Goal: Task Accomplishment & Management: Use online tool/utility

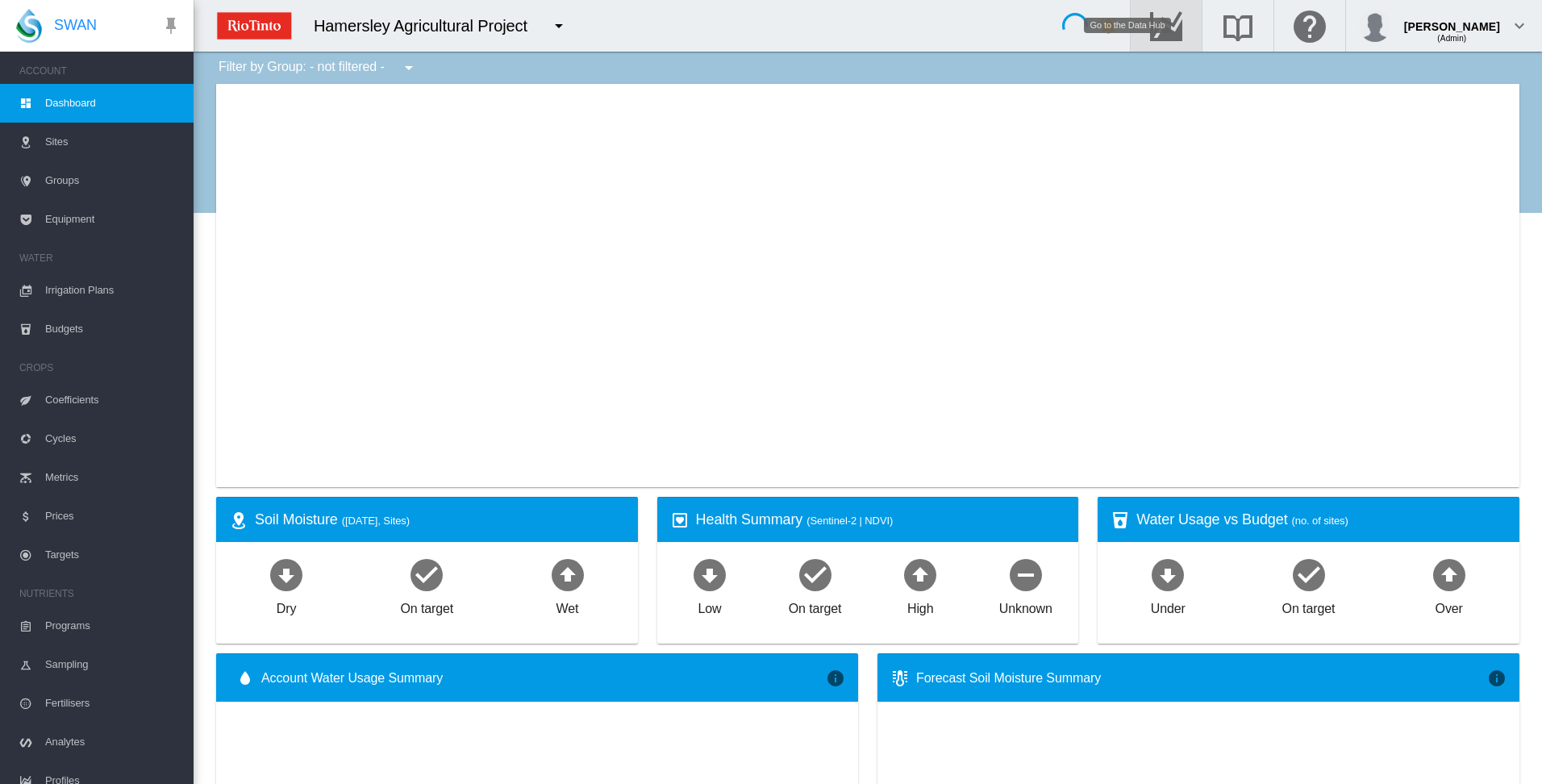
click at [1186, 30] on md-icon "Go to the Data Hub" at bounding box center [1166, 25] width 39 height 19
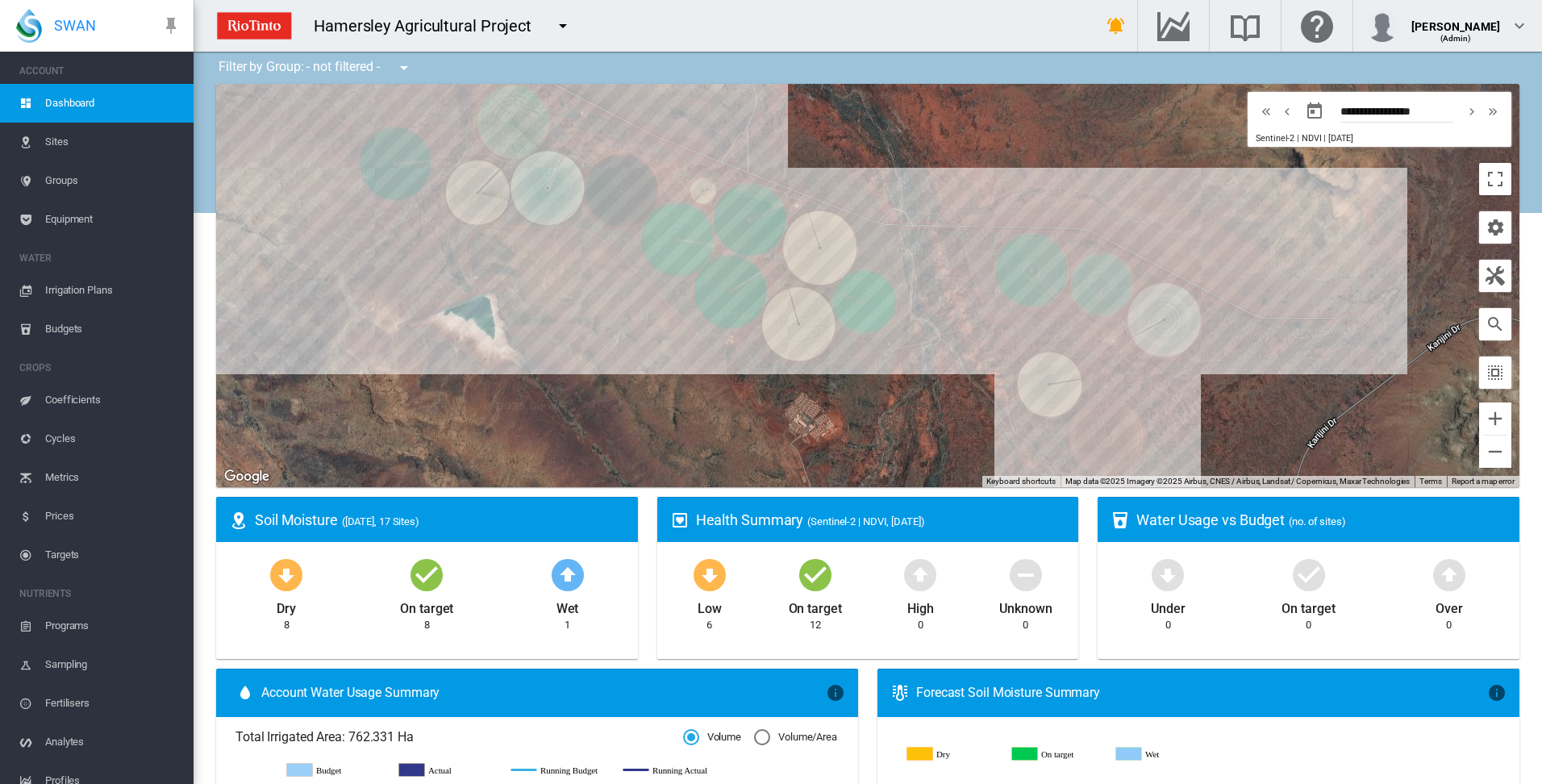
click at [75, 289] on span "Irrigation Plans" at bounding box center [113, 290] width 136 height 39
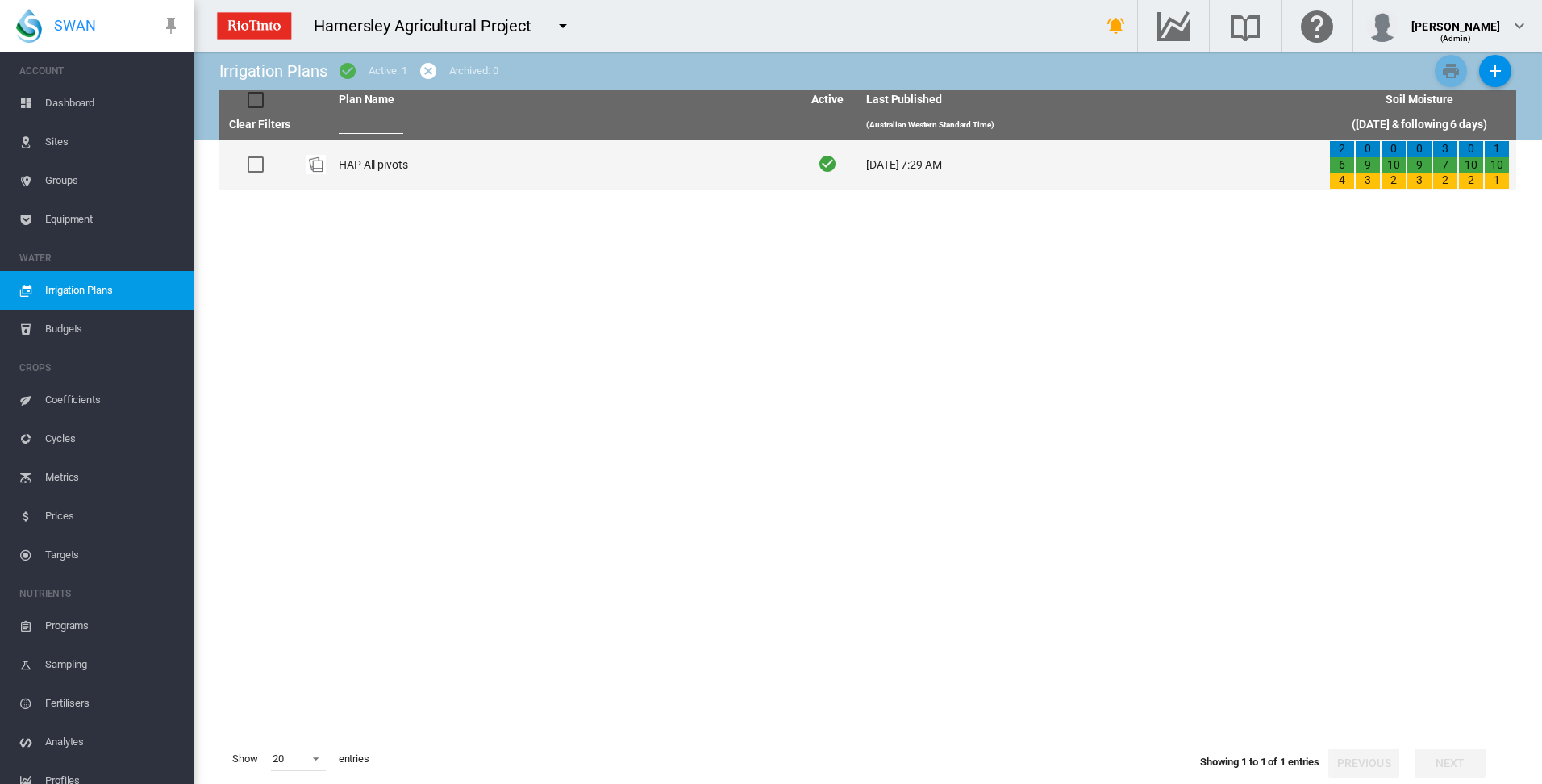
click at [349, 167] on td "HAP All pivots" at bounding box center [563, 164] width 463 height 49
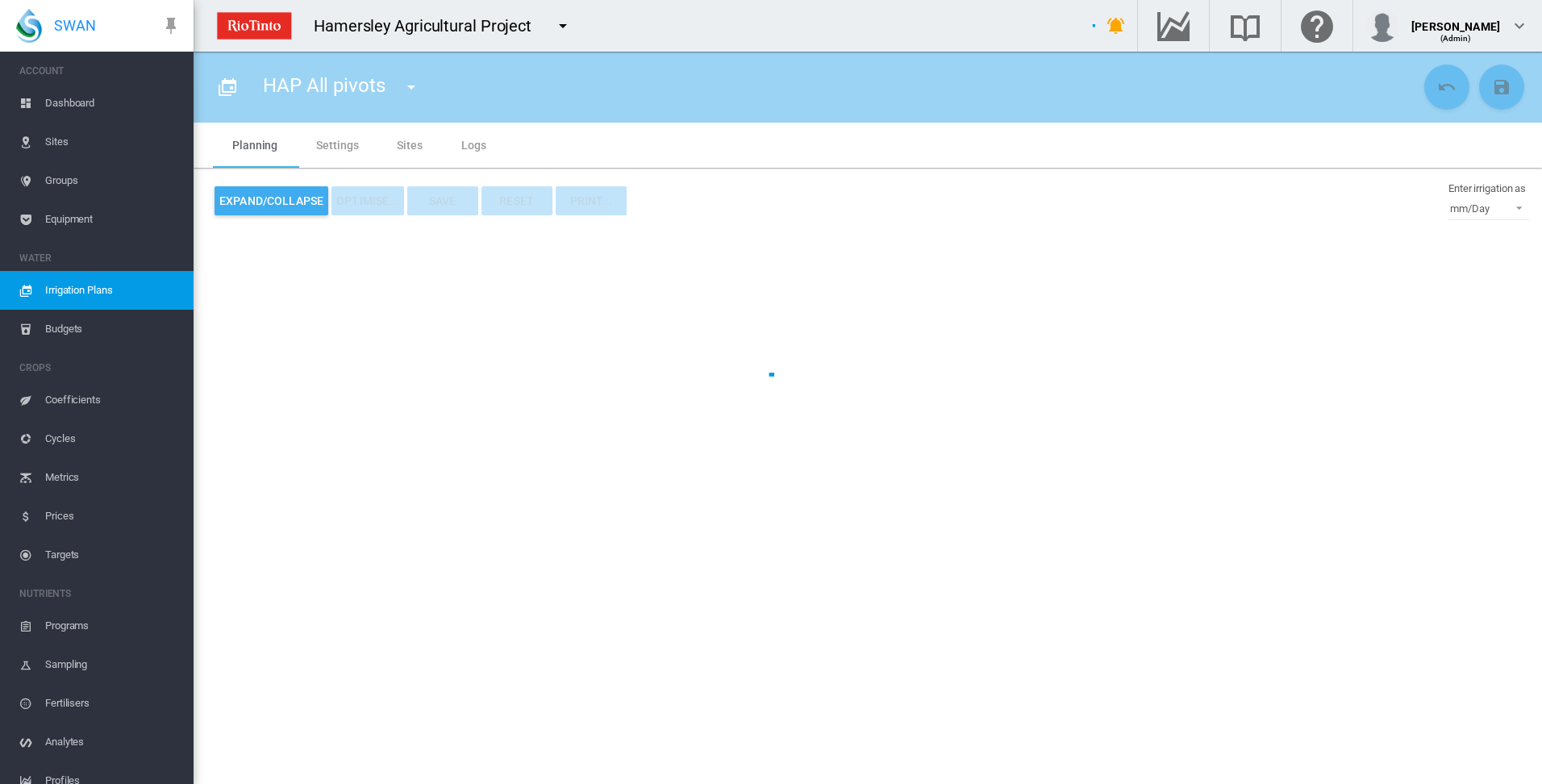
type input "**********"
type input "*"
type input "*****"
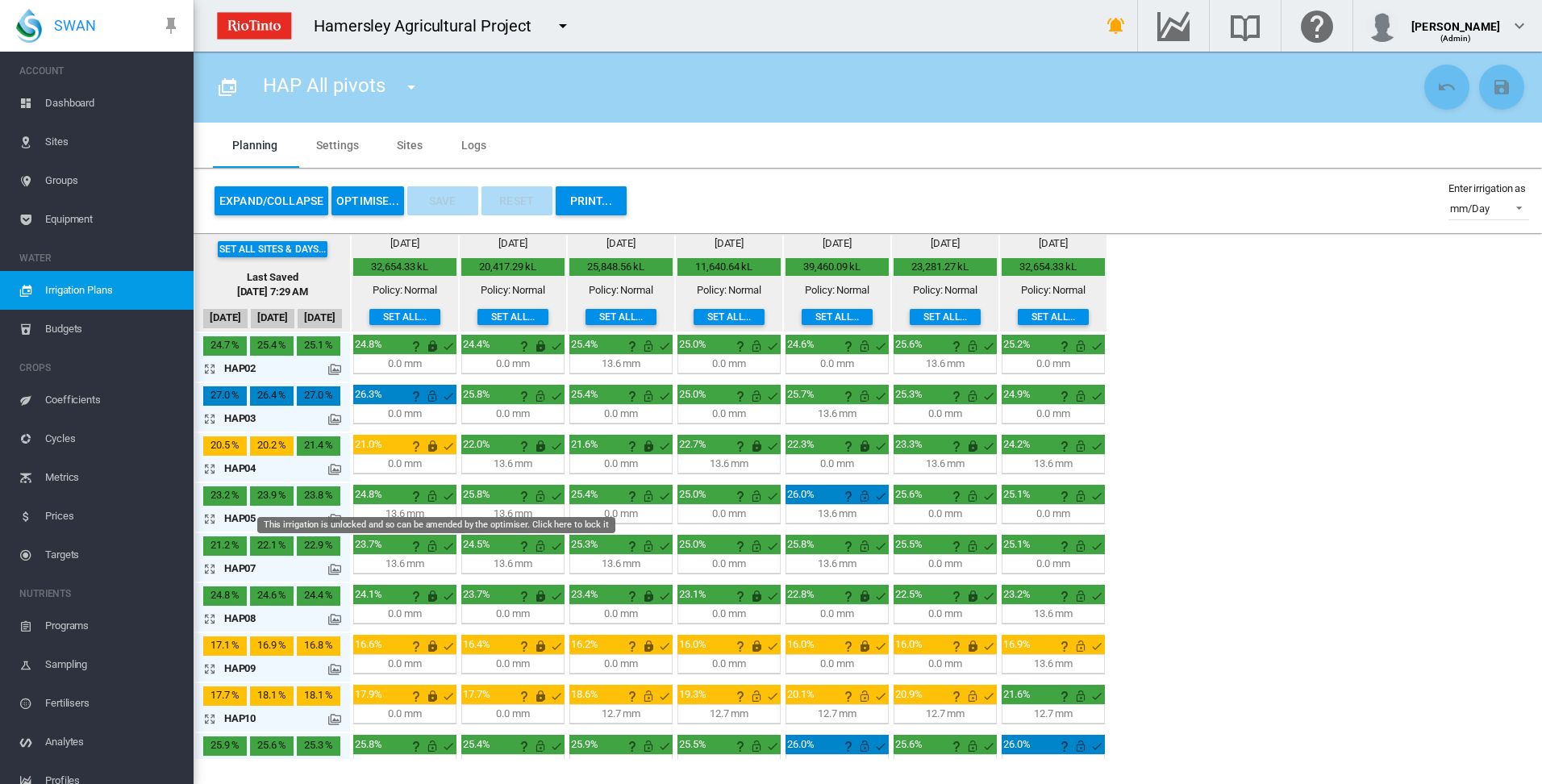
click at [434, 497] on md-icon "This irrigation is unlocked and so can be amended by the optimiser. Click here …" at bounding box center [432, 495] width 19 height 19
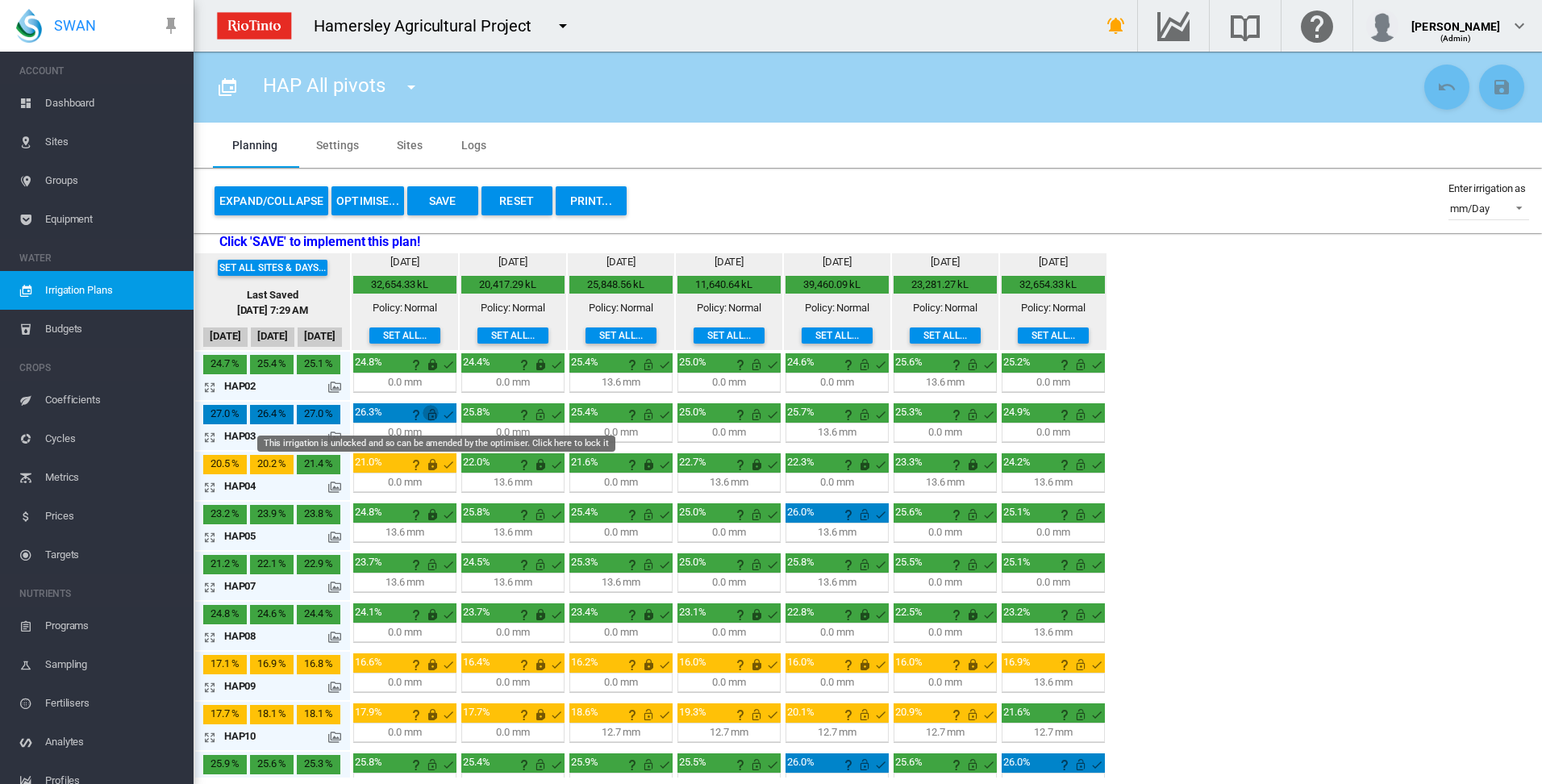
click at [429, 412] on md-icon "This irrigation is unlocked and so can be amended by the optimiser. Click here …" at bounding box center [432, 413] width 19 height 19
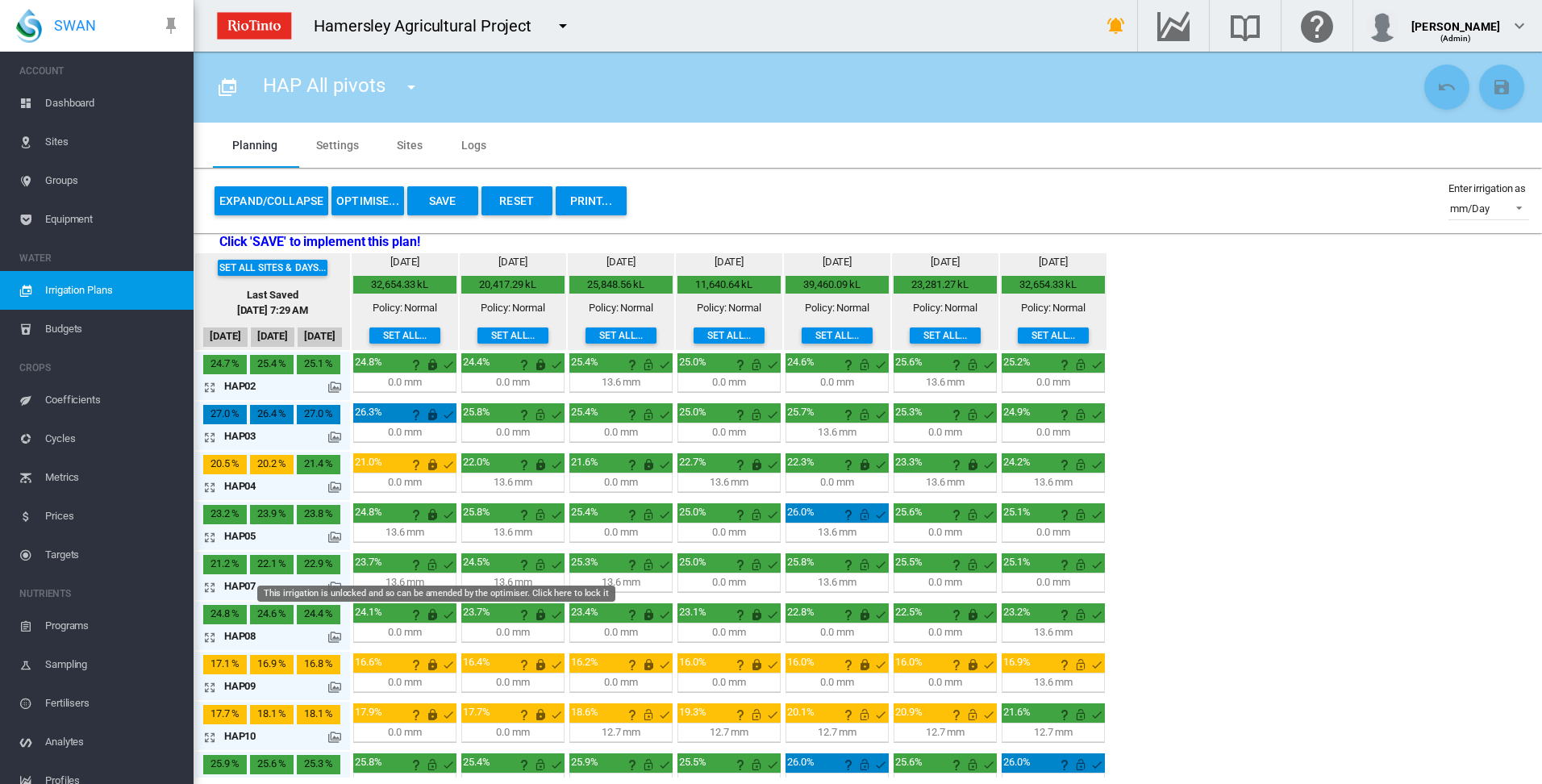
click at [429, 564] on md-icon "This irrigation is unlocked and so can be amended by the optimiser. Click here …" at bounding box center [432, 564] width 19 height 19
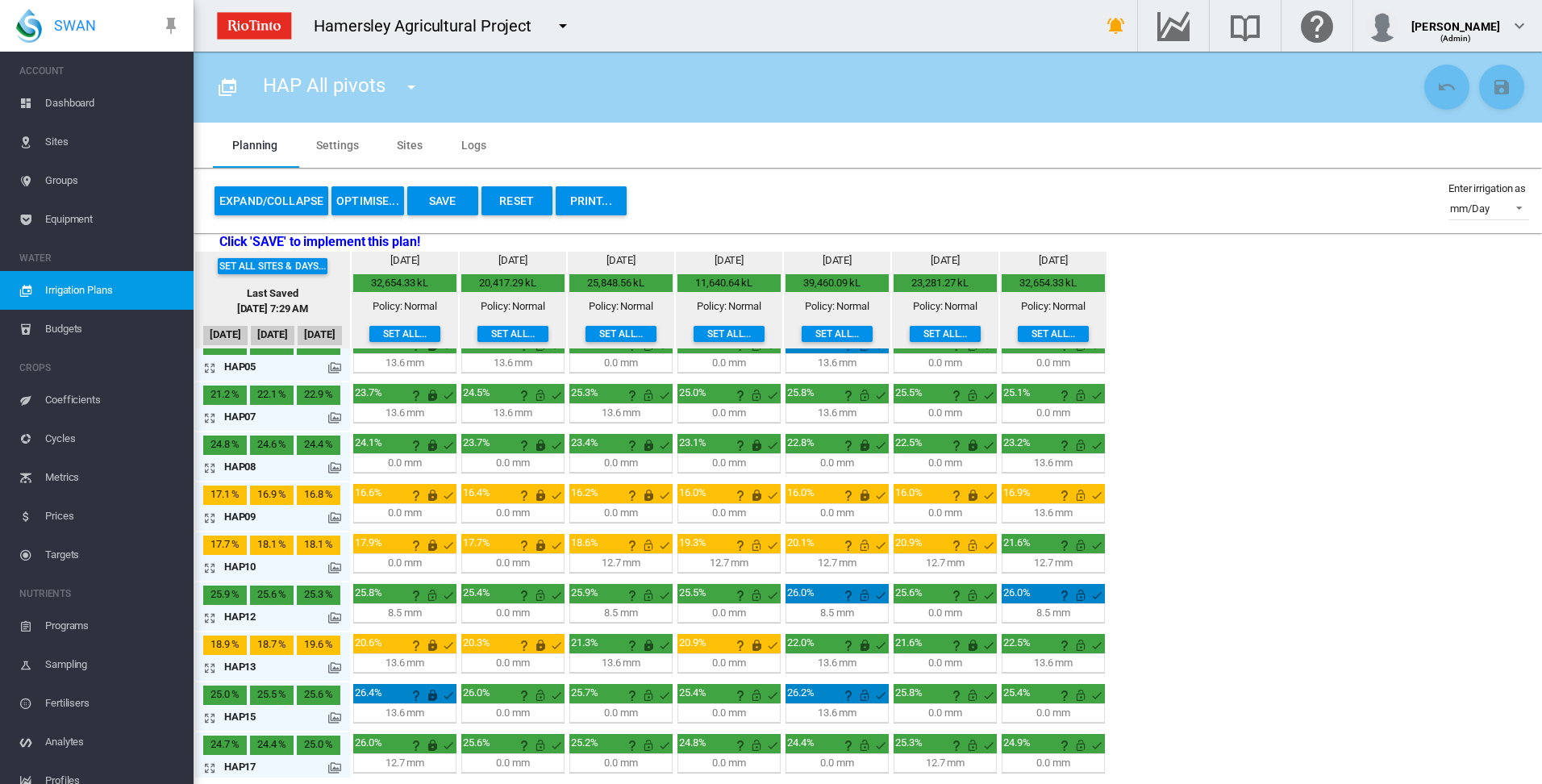
scroll to position [174, 0]
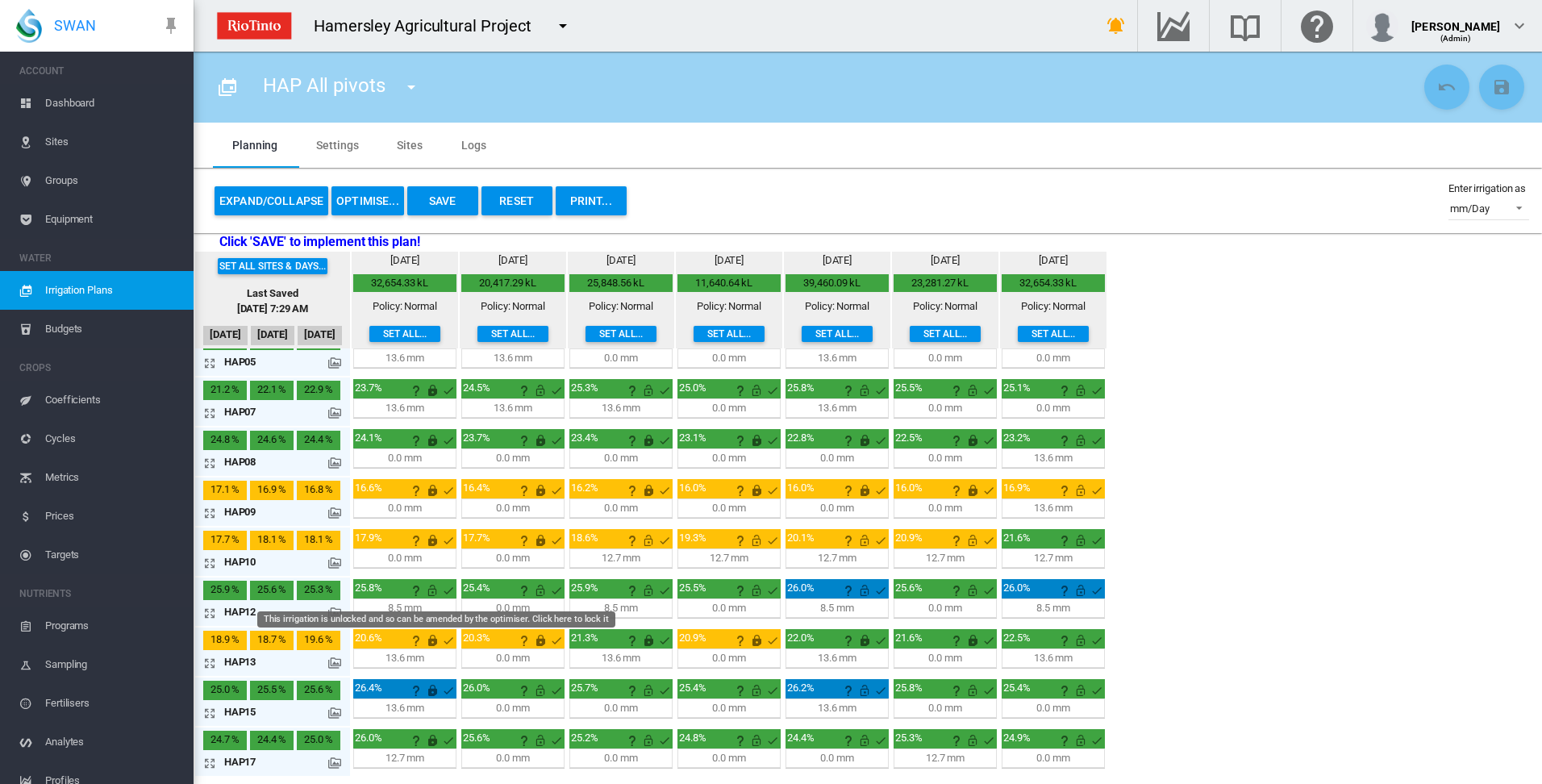
click at [437, 586] on md-icon "This irrigation is unlocked and so can be amended by the optimiser. Click here …" at bounding box center [432, 590] width 19 height 19
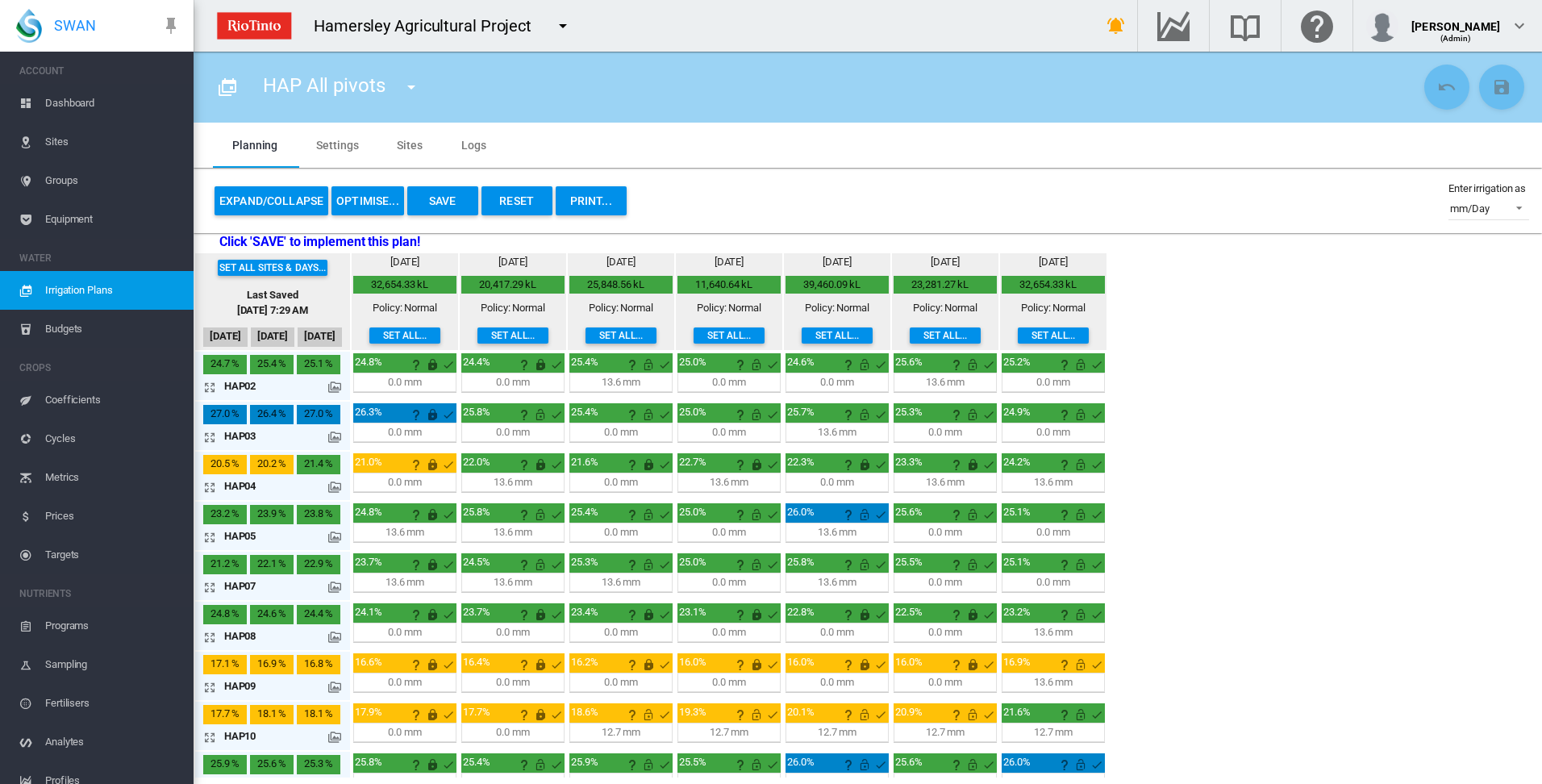
click at [212, 391] on md-icon "icon-arrow-expand" at bounding box center [212, 387] width 19 height 19
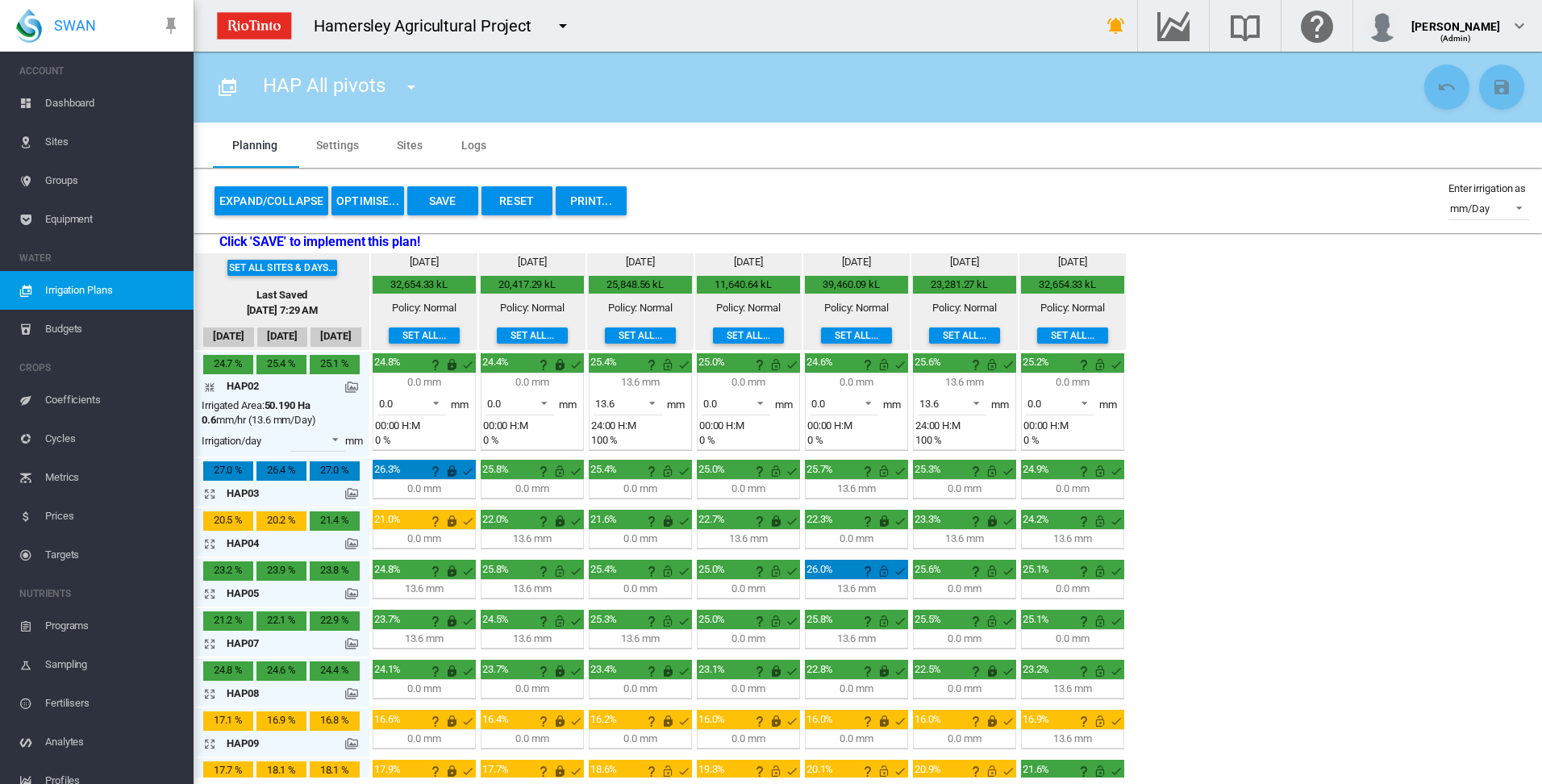
click at [210, 386] on md-icon "icon-arrow-collapse" at bounding box center [212, 387] width 19 height 19
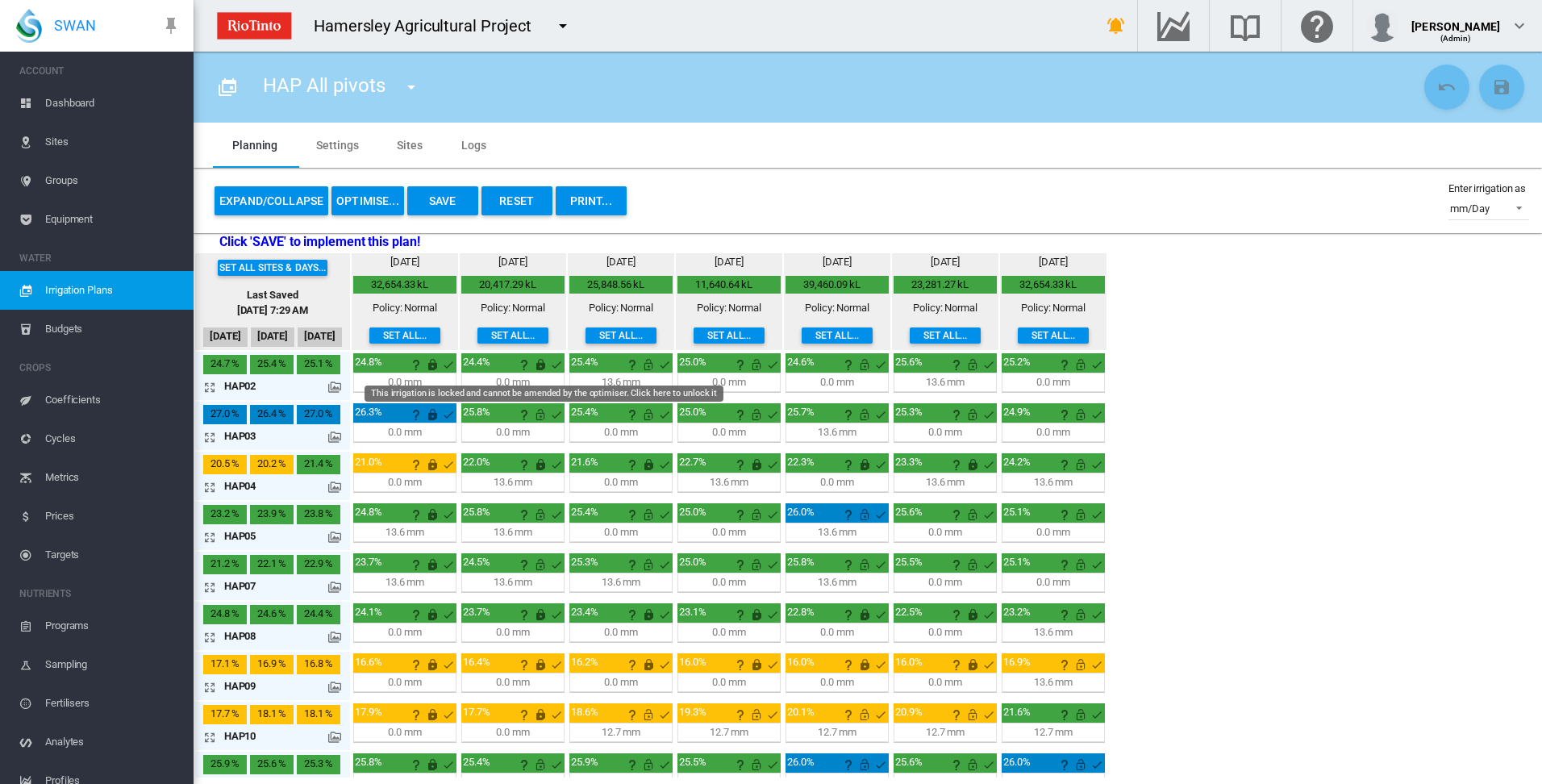
click at [539, 369] on md-icon "This irrigation is locked and cannot be amended by the optimiser. Click here to…" at bounding box center [539, 364] width 19 height 19
click at [213, 387] on md-icon "icon-arrow-expand" at bounding box center [212, 387] width 19 height 19
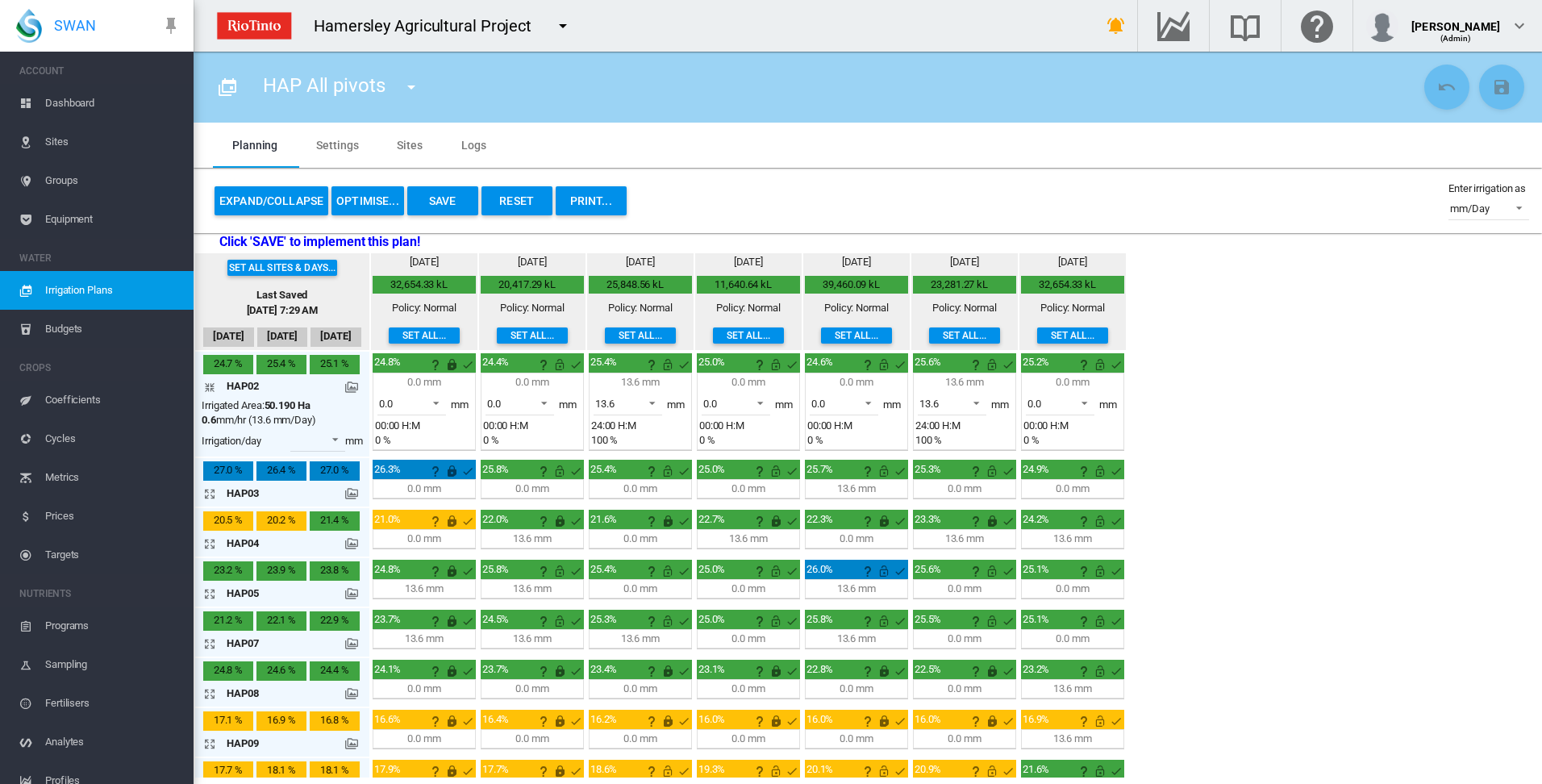
click at [213, 387] on md-icon "icon-arrow-collapse" at bounding box center [212, 387] width 19 height 19
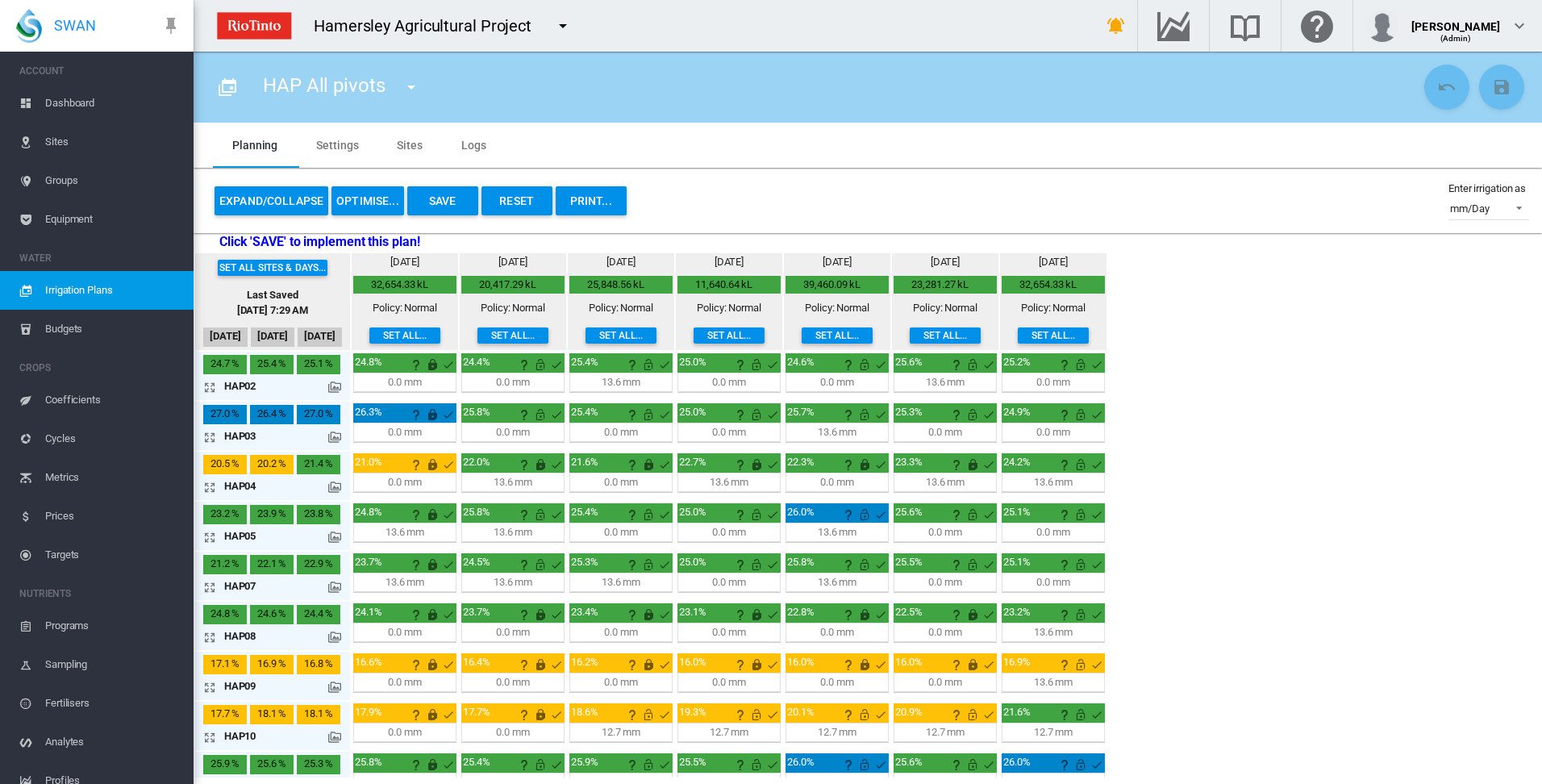
click at [371, 199] on button "OPTIMISE..." at bounding box center [368, 200] width 73 height 29
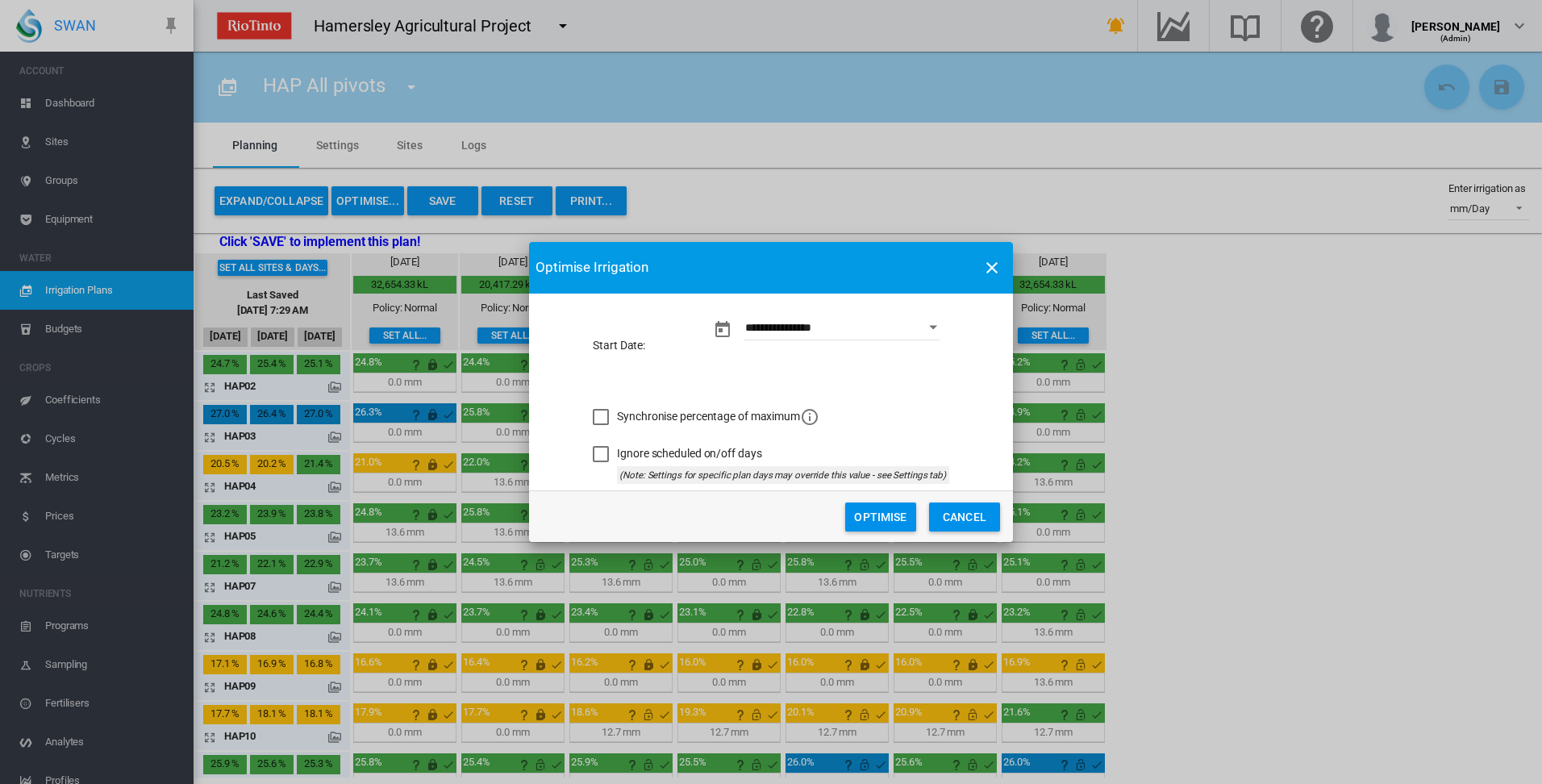
click at [881, 522] on button "Optimise" at bounding box center [880, 516] width 71 height 29
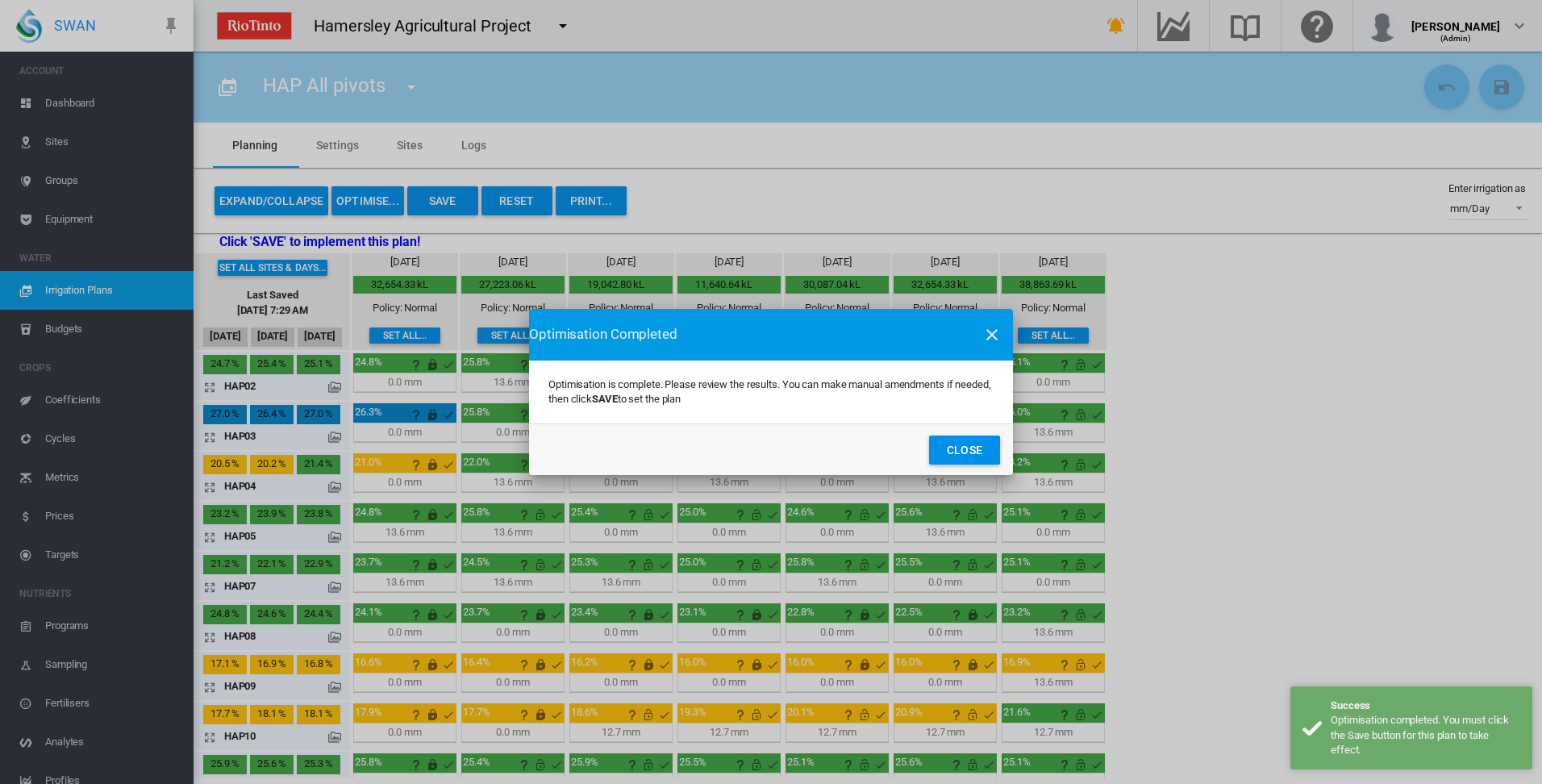
click at [949, 449] on button "Close" at bounding box center [964, 449] width 71 height 29
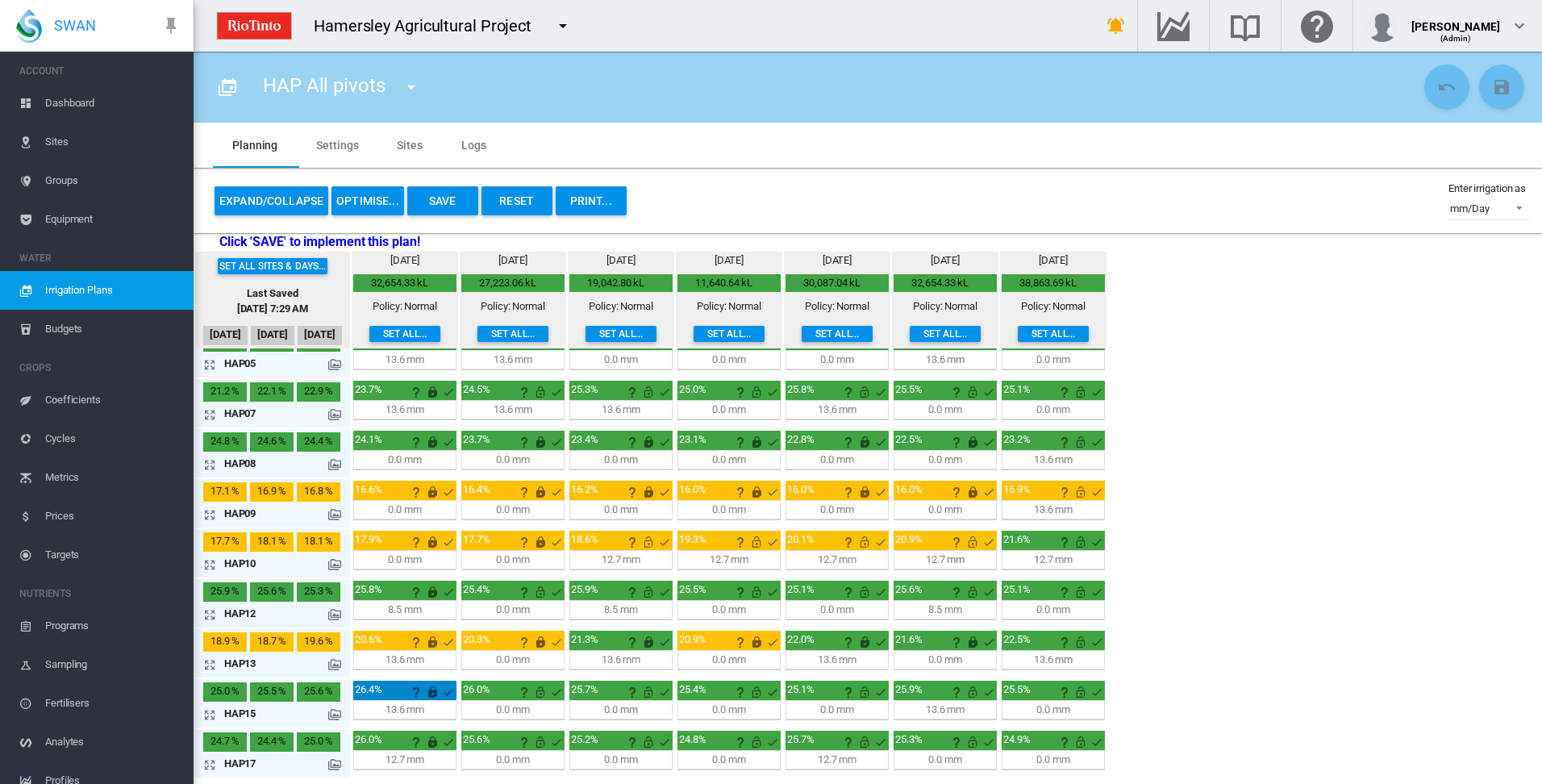
scroll to position [174, 0]
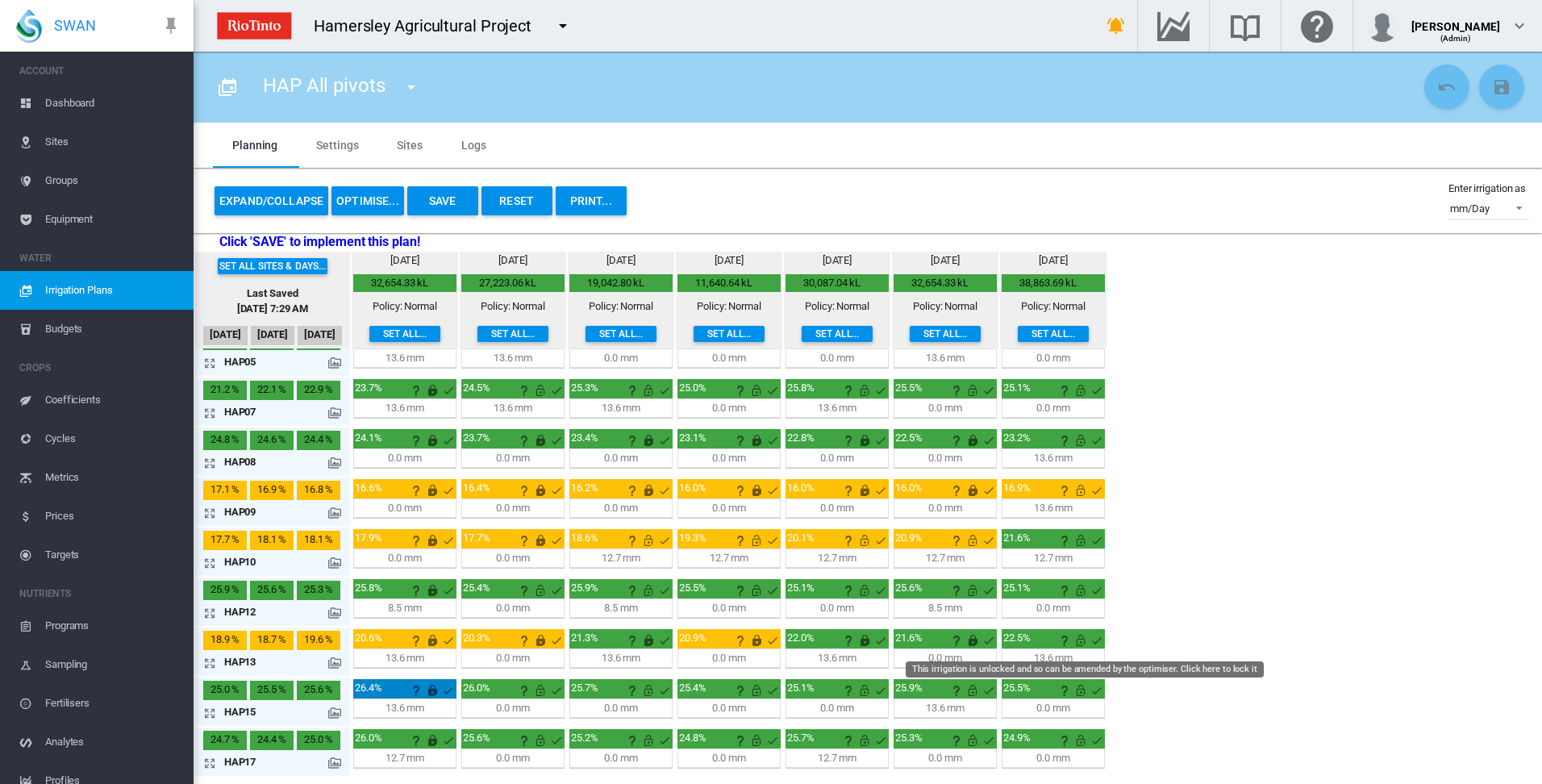
click at [1080, 642] on md-icon "This irrigation is unlocked and so can be amended by the optimiser. Click here …" at bounding box center [1080, 640] width 19 height 19
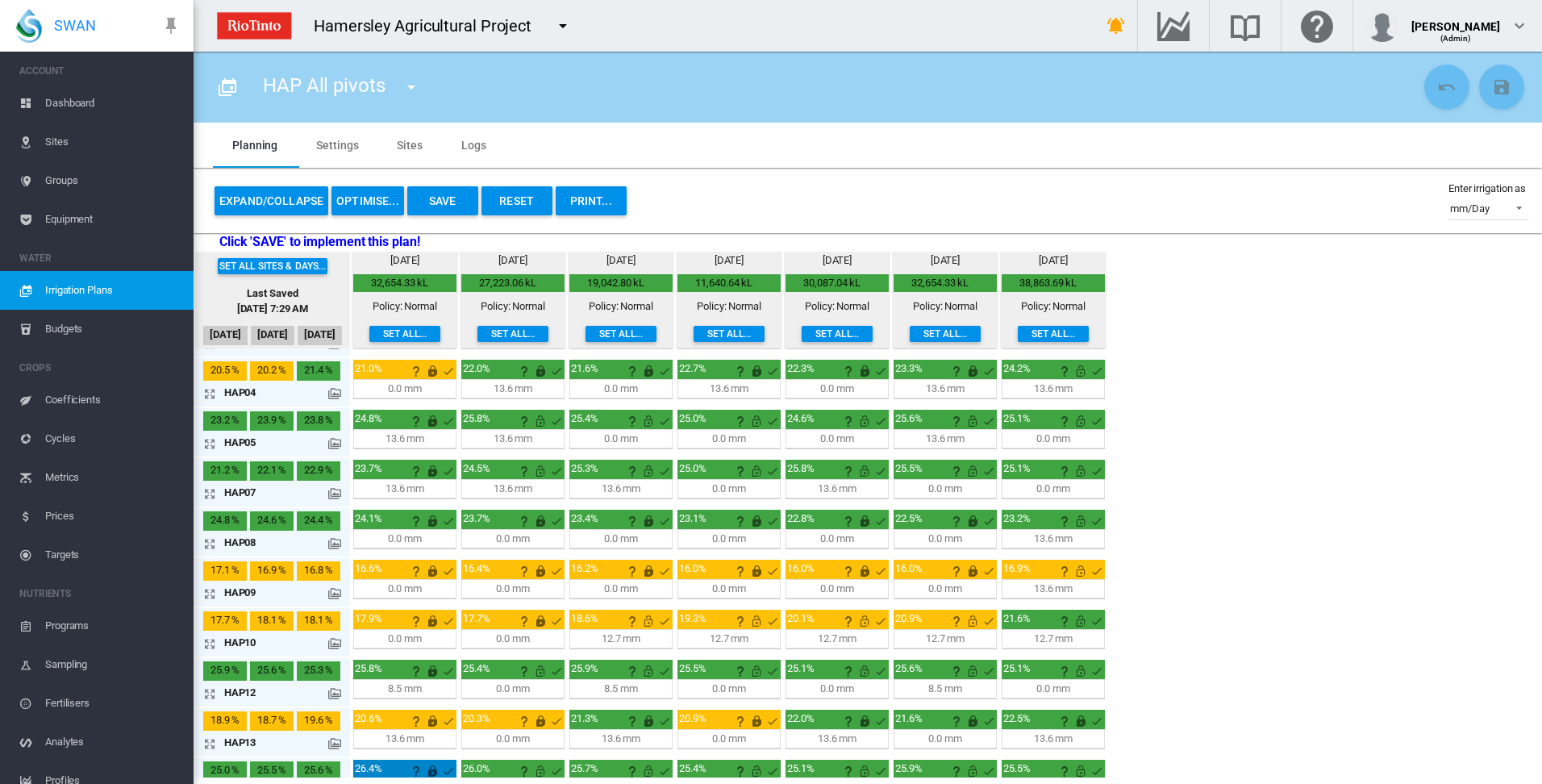
scroll to position [0, 0]
